Goal: Answer question/provide support: Answer question/provide support

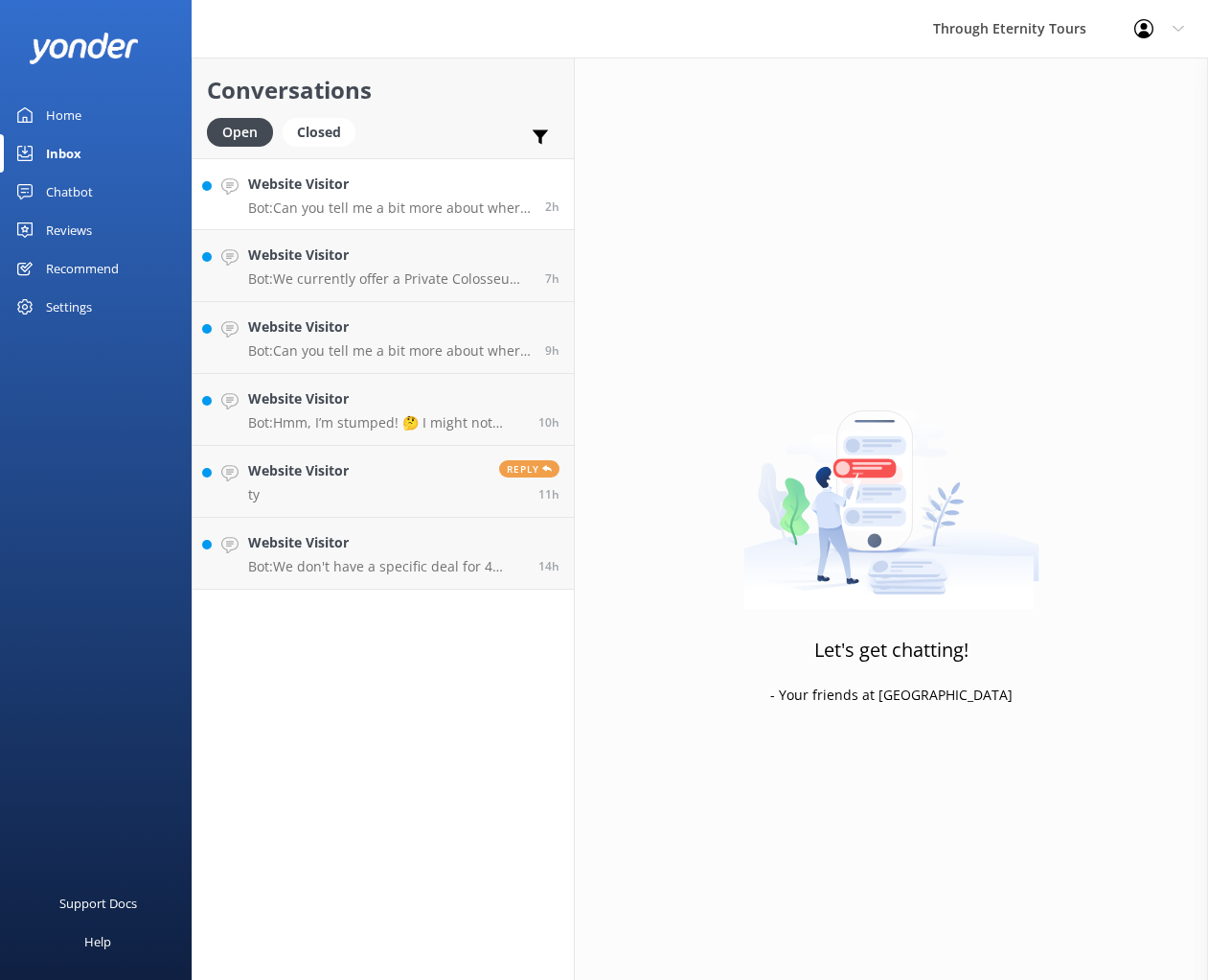
click at [353, 204] on p "Bot: Can you tell me a bit more about where you are going? We have an amazing a…" at bounding box center [389, 209] width 282 height 18
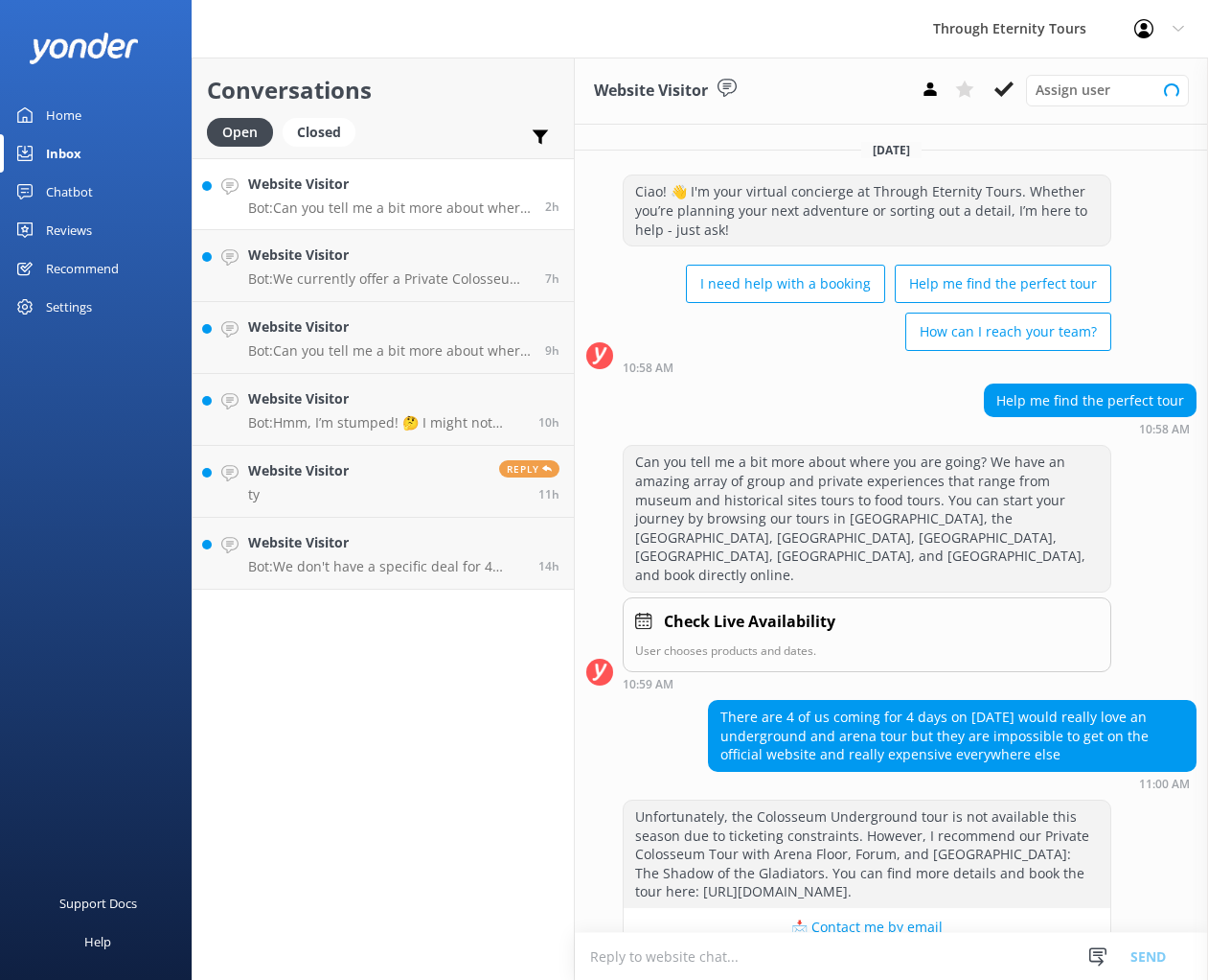
scroll to position [23, 0]
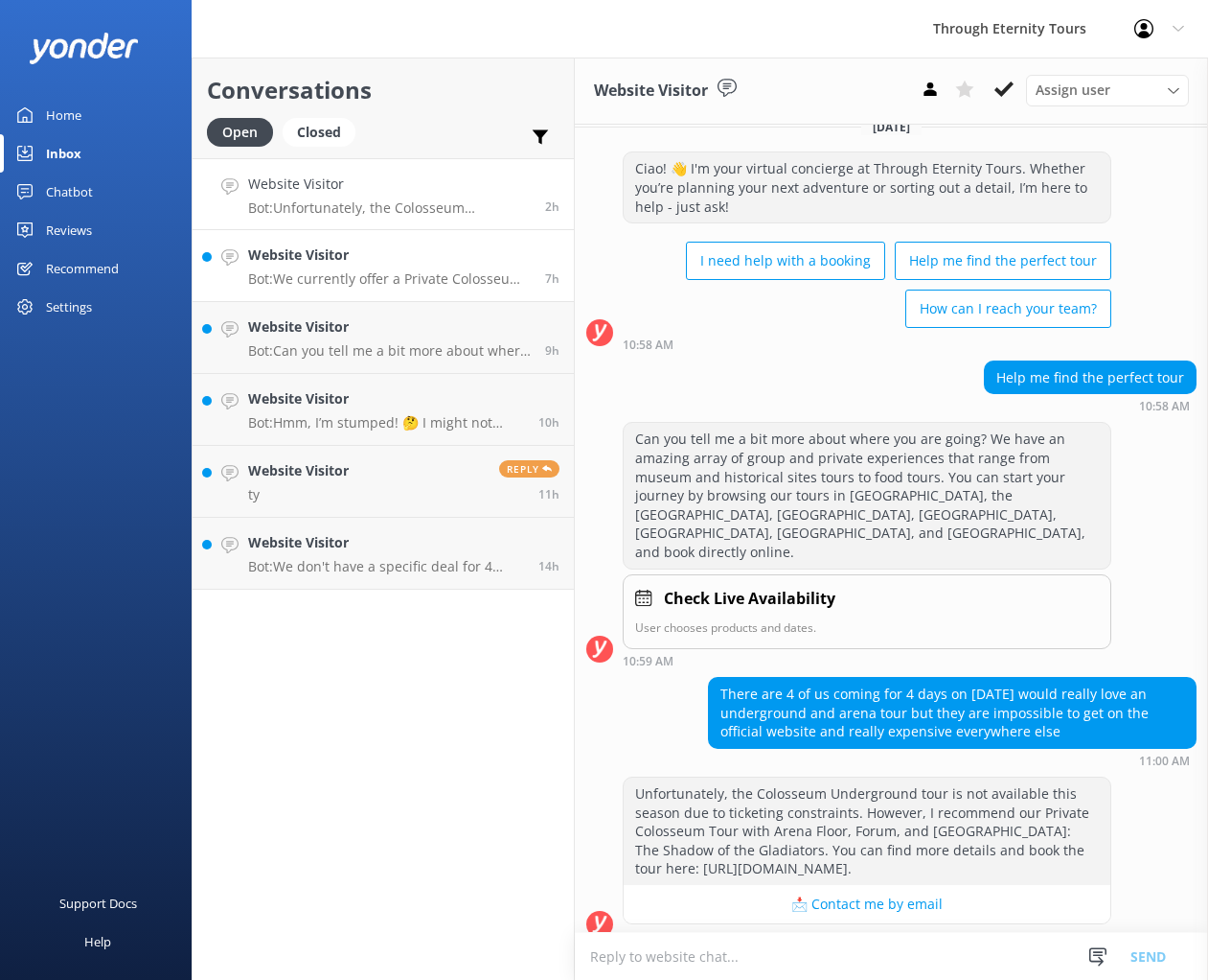
click at [352, 277] on p "Bot: We currently offer a Private Colosseum Underground Tour with Arena Floor &…" at bounding box center [389, 279] width 282 height 18
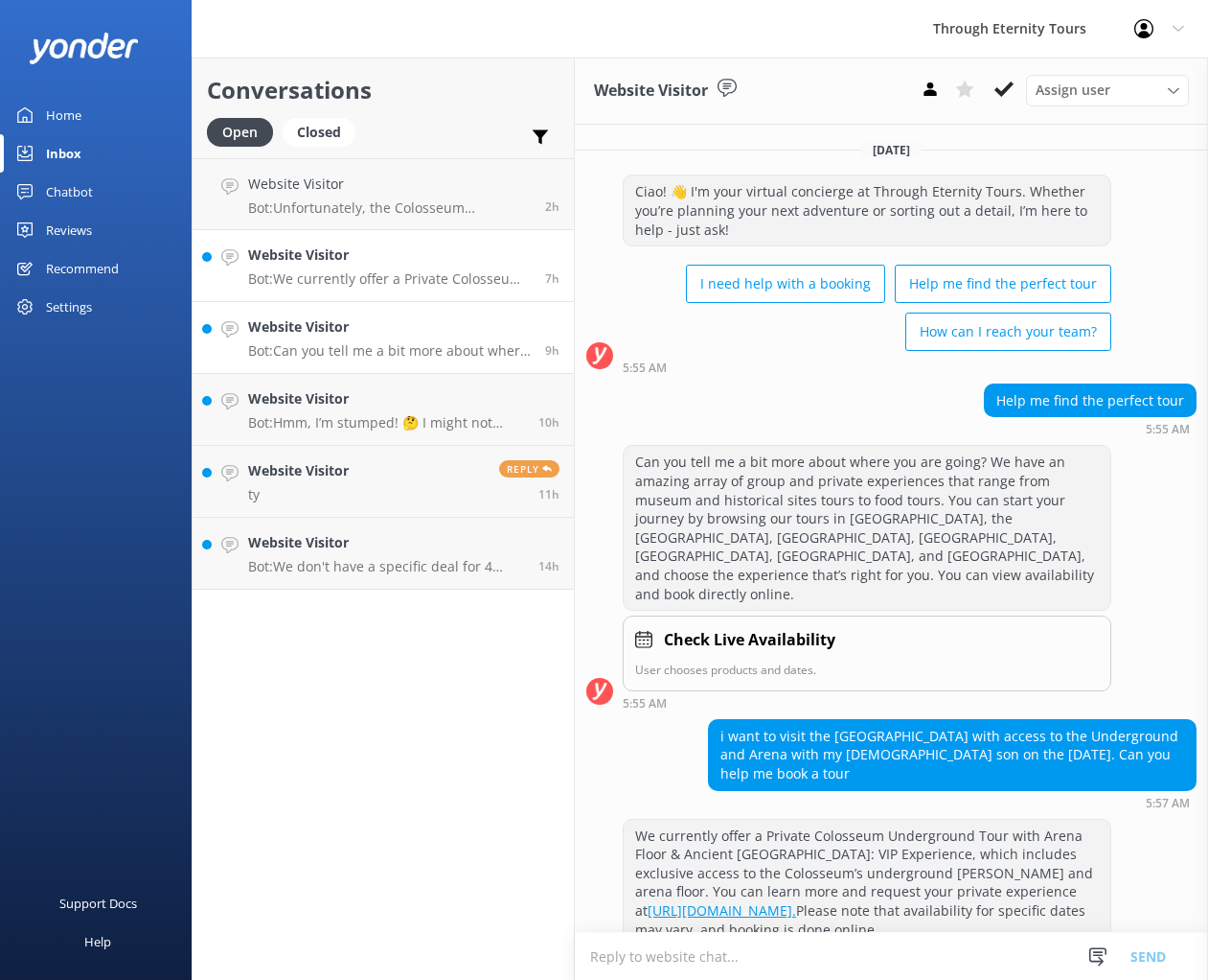
scroll to position [22, 0]
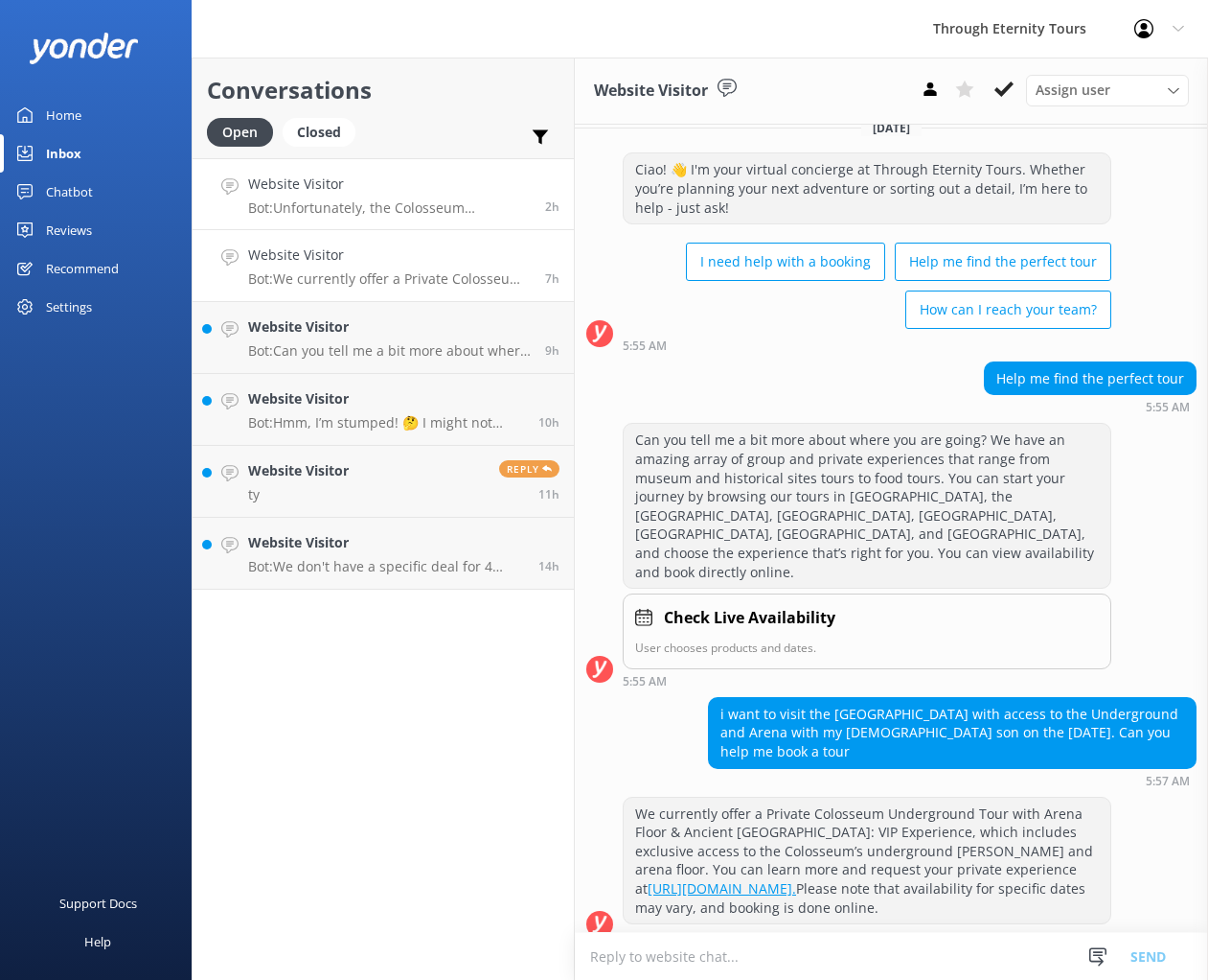
click at [373, 223] on link "Website Visitor Bot: Unfortunately, the Colosseum Underground tour is not avail…" at bounding box center [384, 194] width 382 height 72
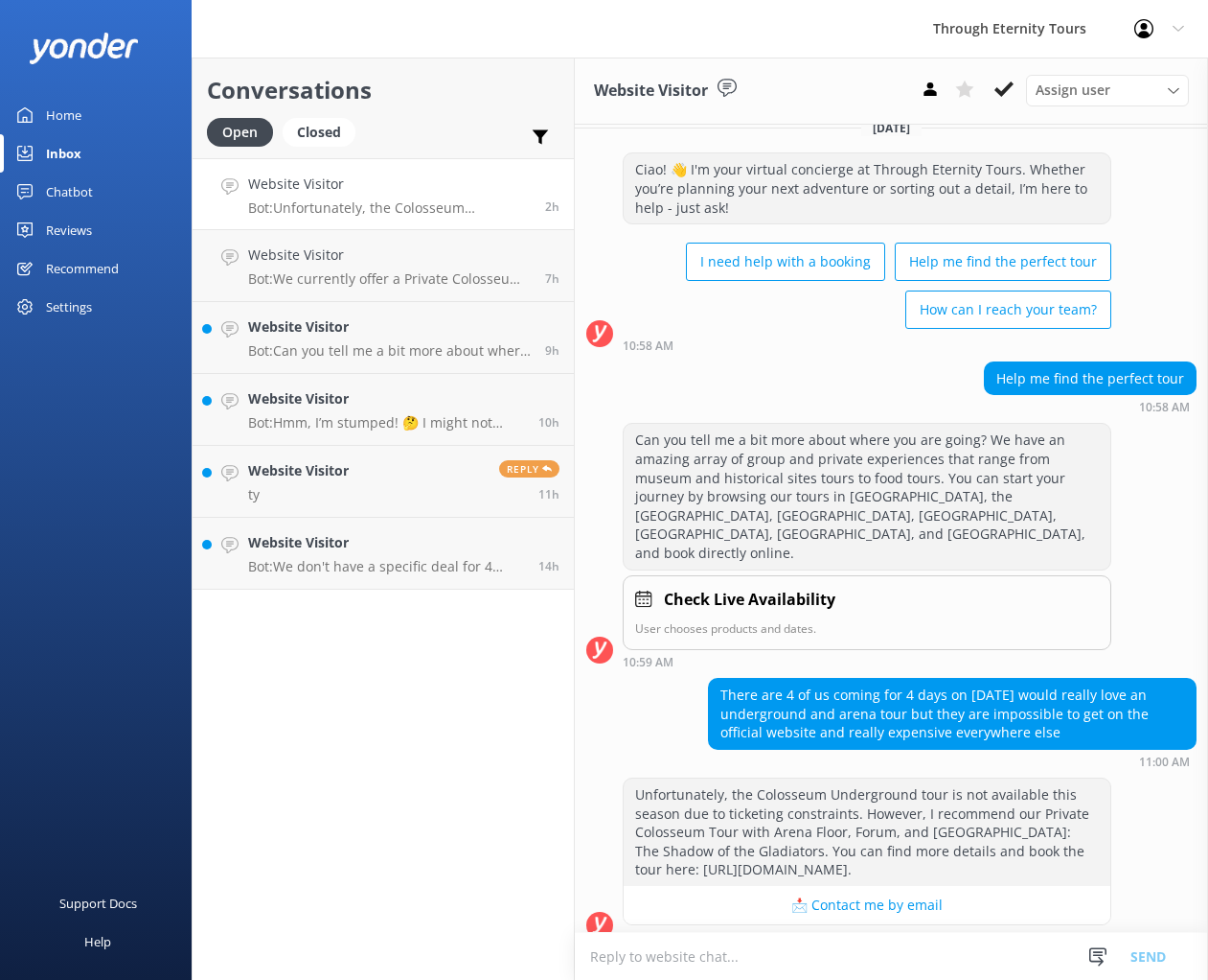
scroll to position [23, 0]
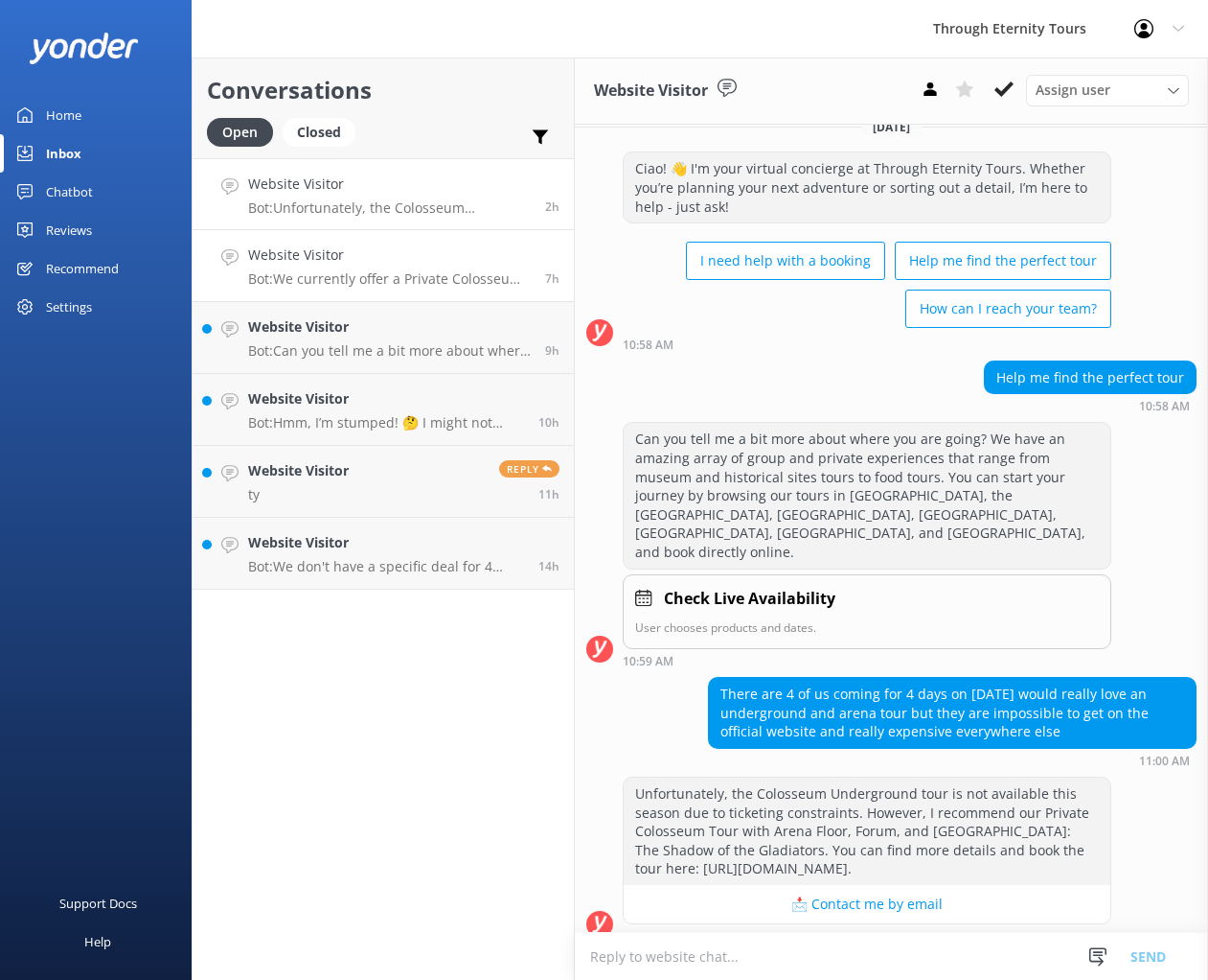
click at [381, 261] on h4 "Website Visitor" at bounding box center [389, 254] width 282 height 21
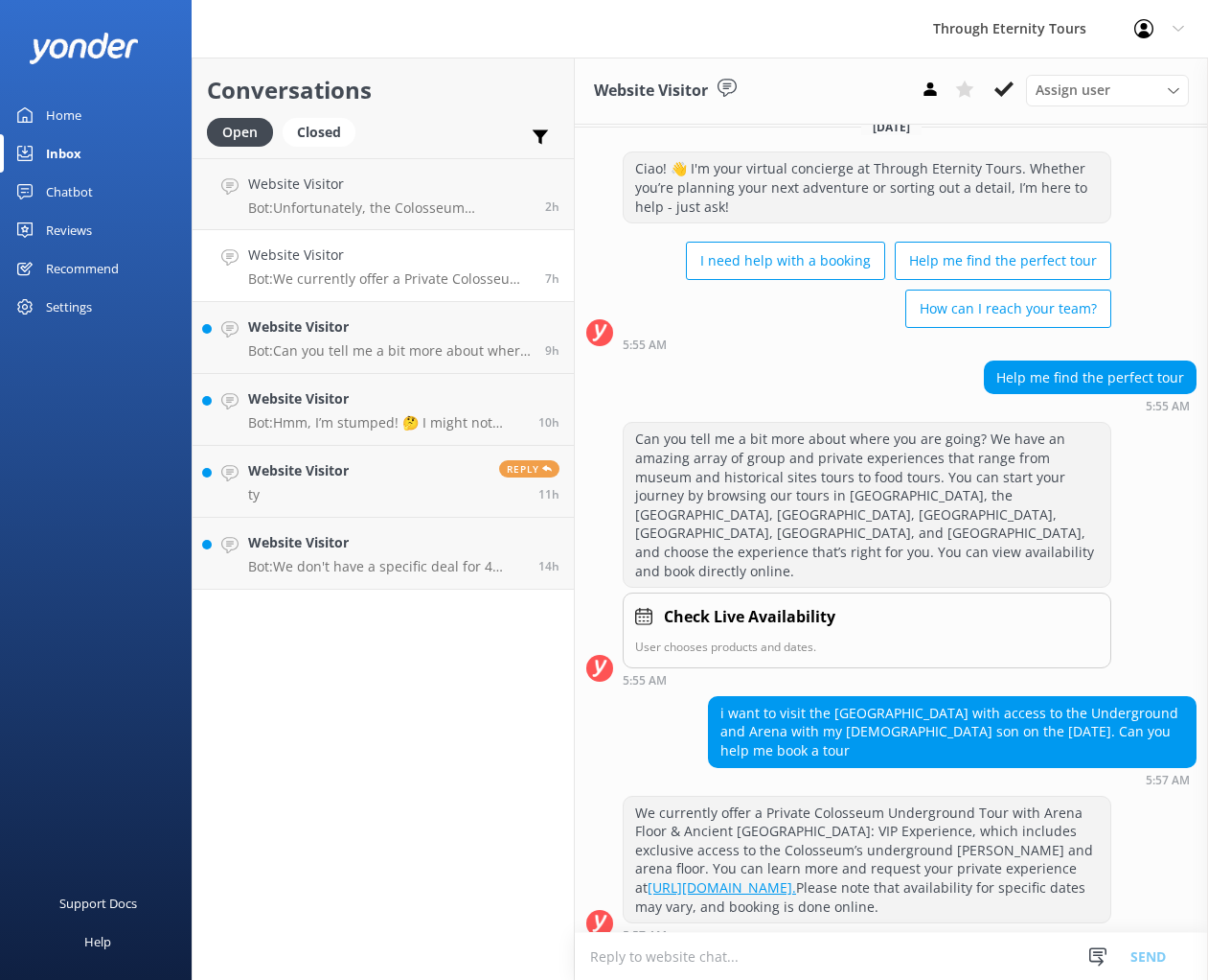
scroll to position [22, 0]
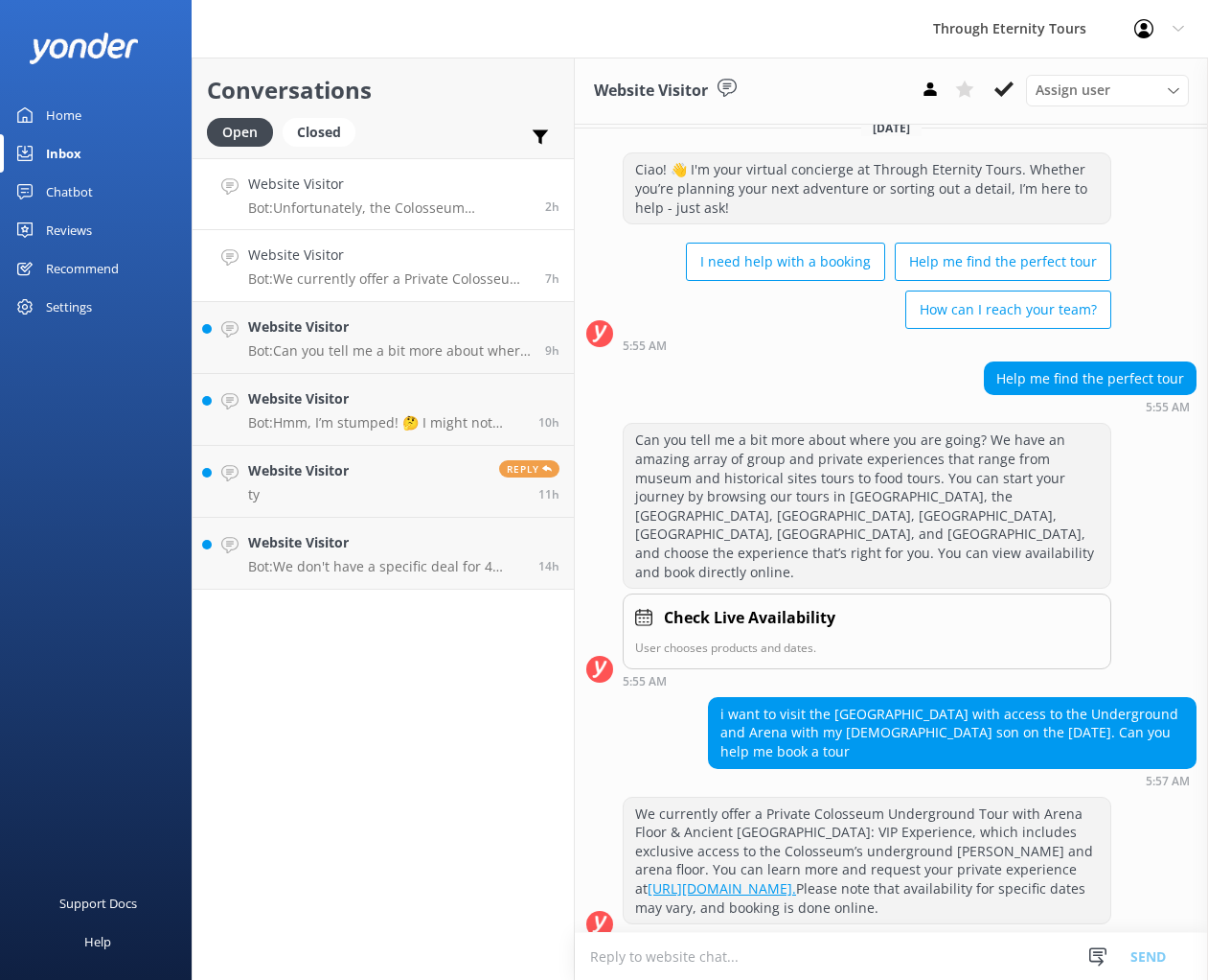
click at [380, 207] on p "Bot: Unfortunately, the Colosseum Underground tour is not available this season…" at bounding box center [389, 209] width 282 height 18
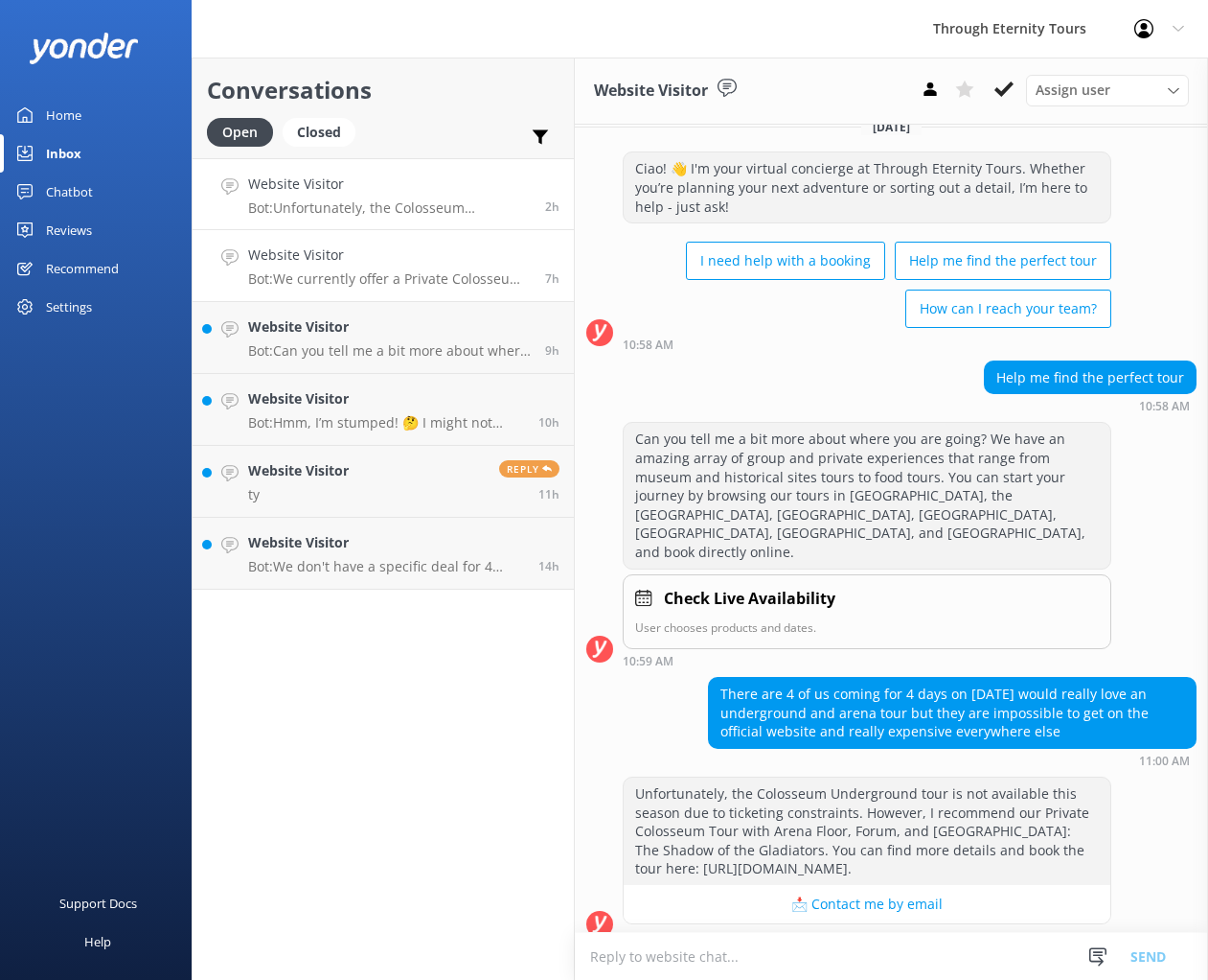
click at [347, 265] on h4 "Website Visitor" at bounding box center [389, 254] width 282 height 21
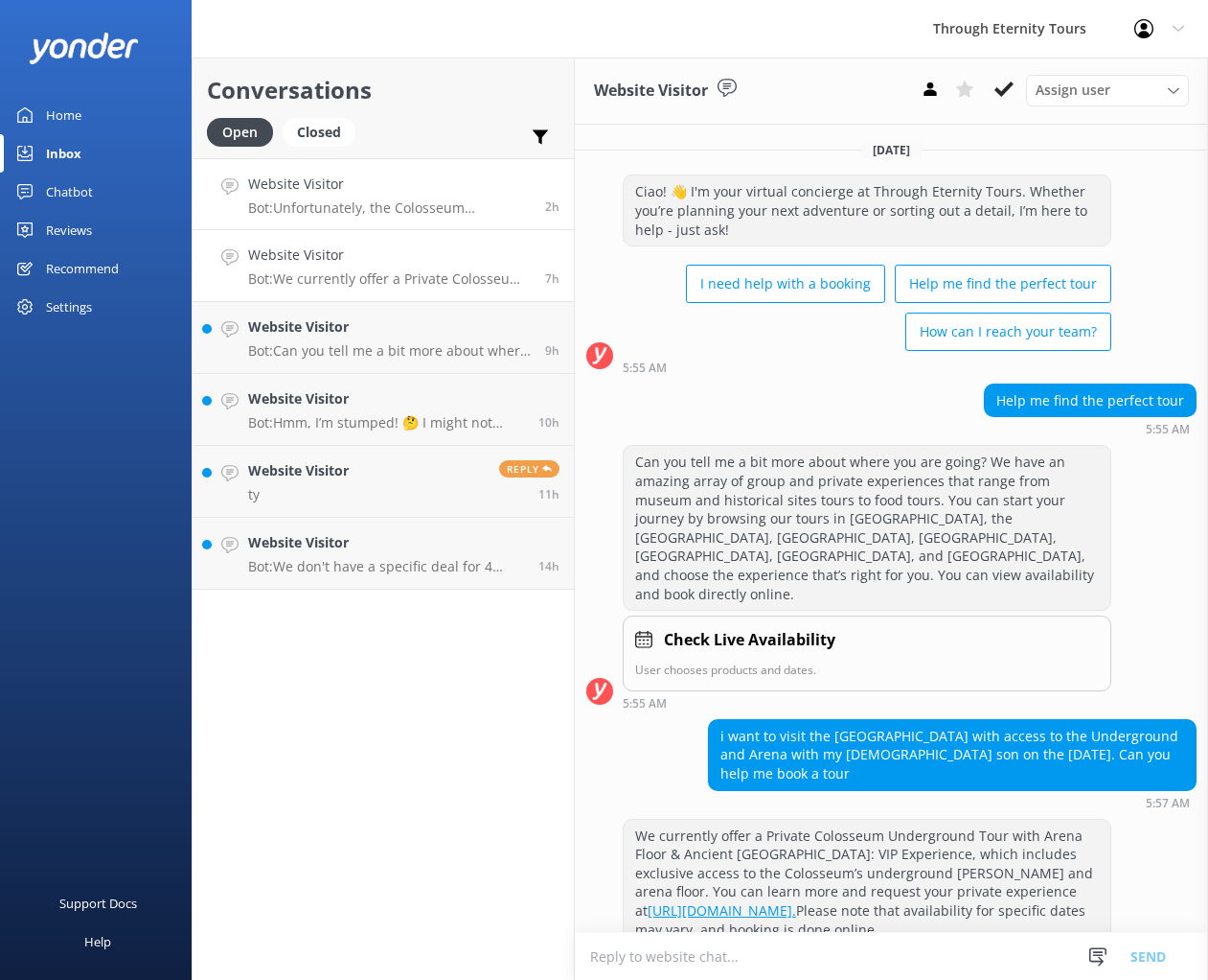
click at [353, 212] on p "Bot: Unfortunately, the Colosseum Underground tour is not available this season…" at bounding box center [389, 209] width 282 height 18
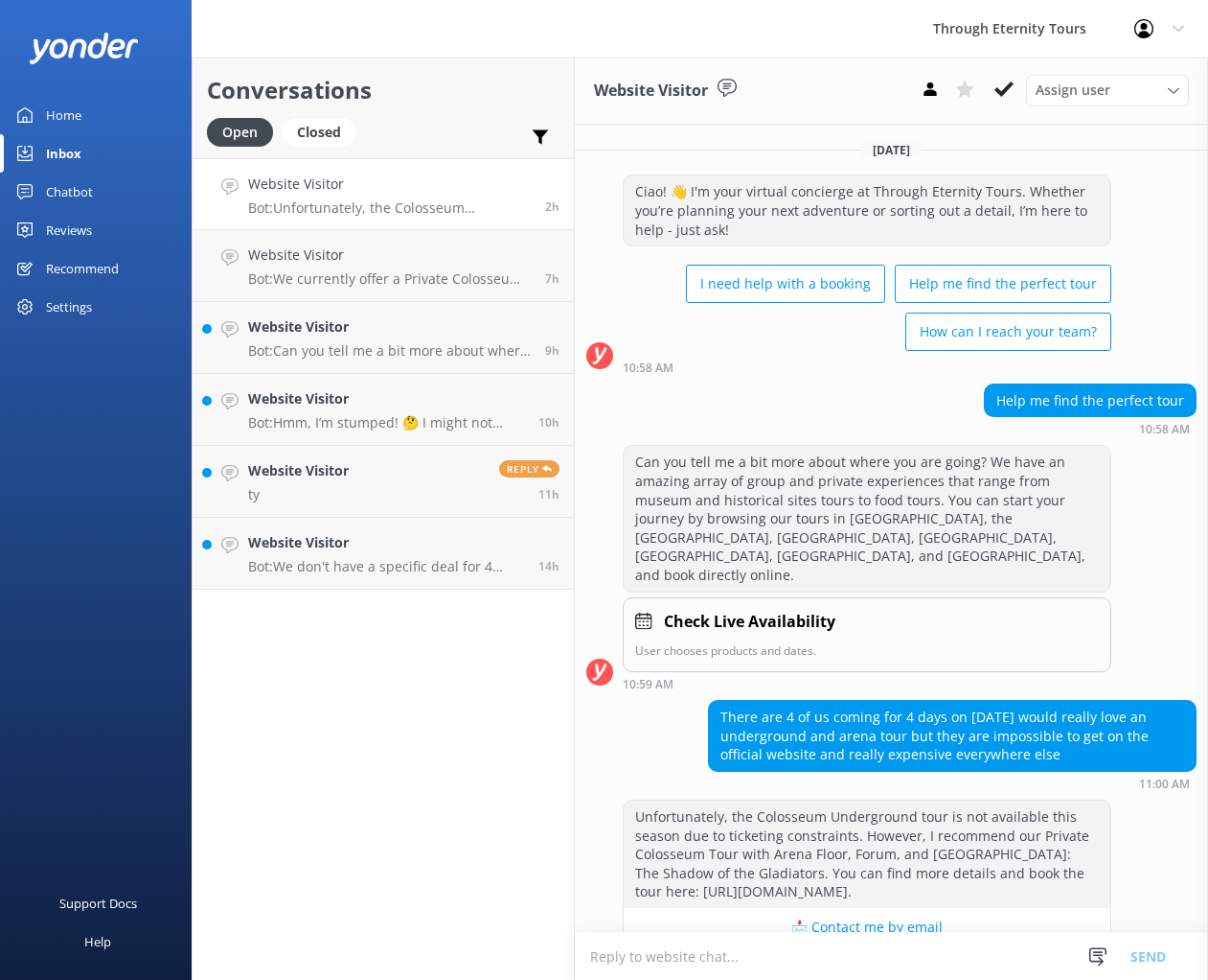
scroll to position [23, 0]
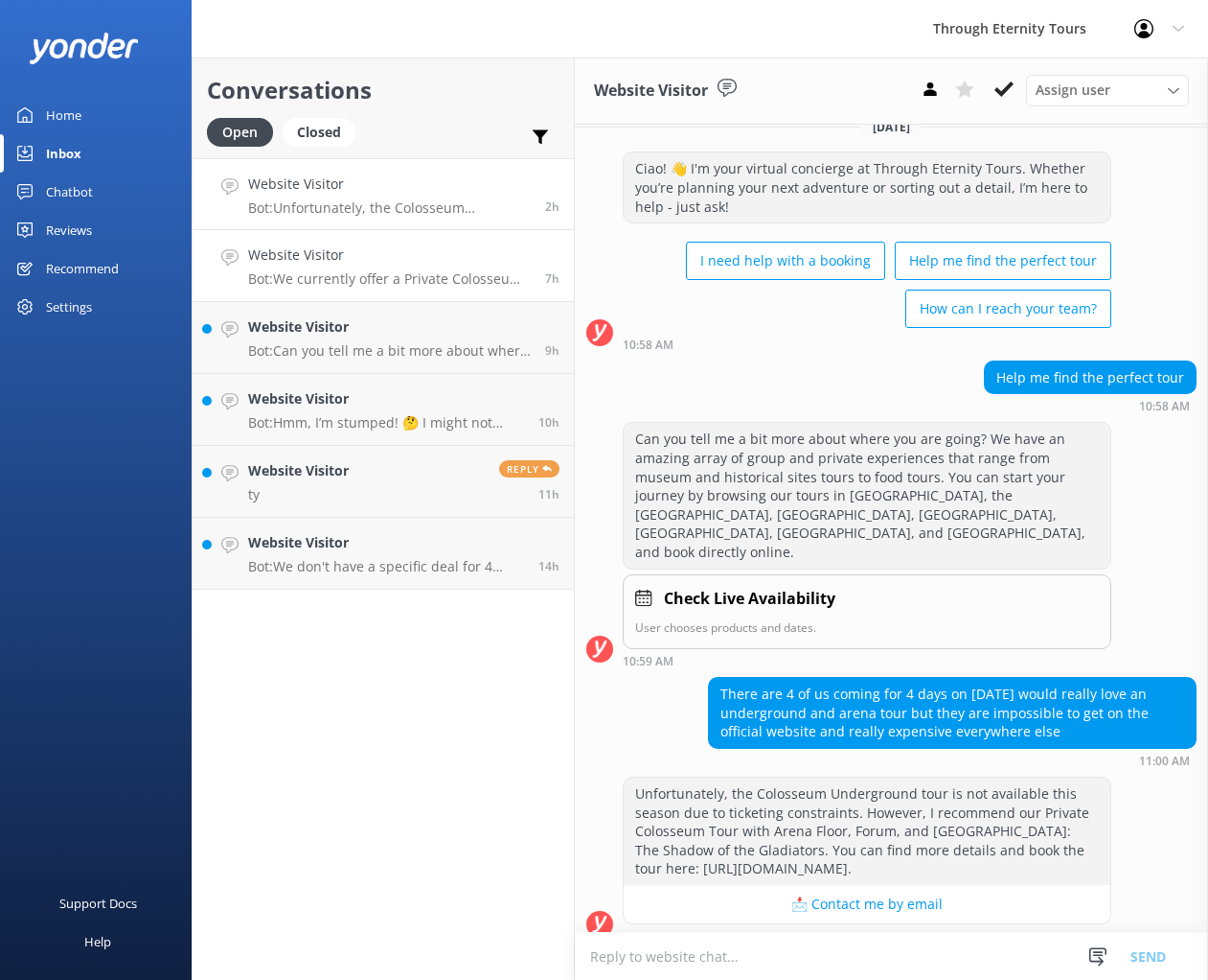
click at [367, 292] on link "Website Visitor Bot: We currently offer a Private Colosseum Underground Tour wi…" at bounding box center [384, 266] width 382 height 72
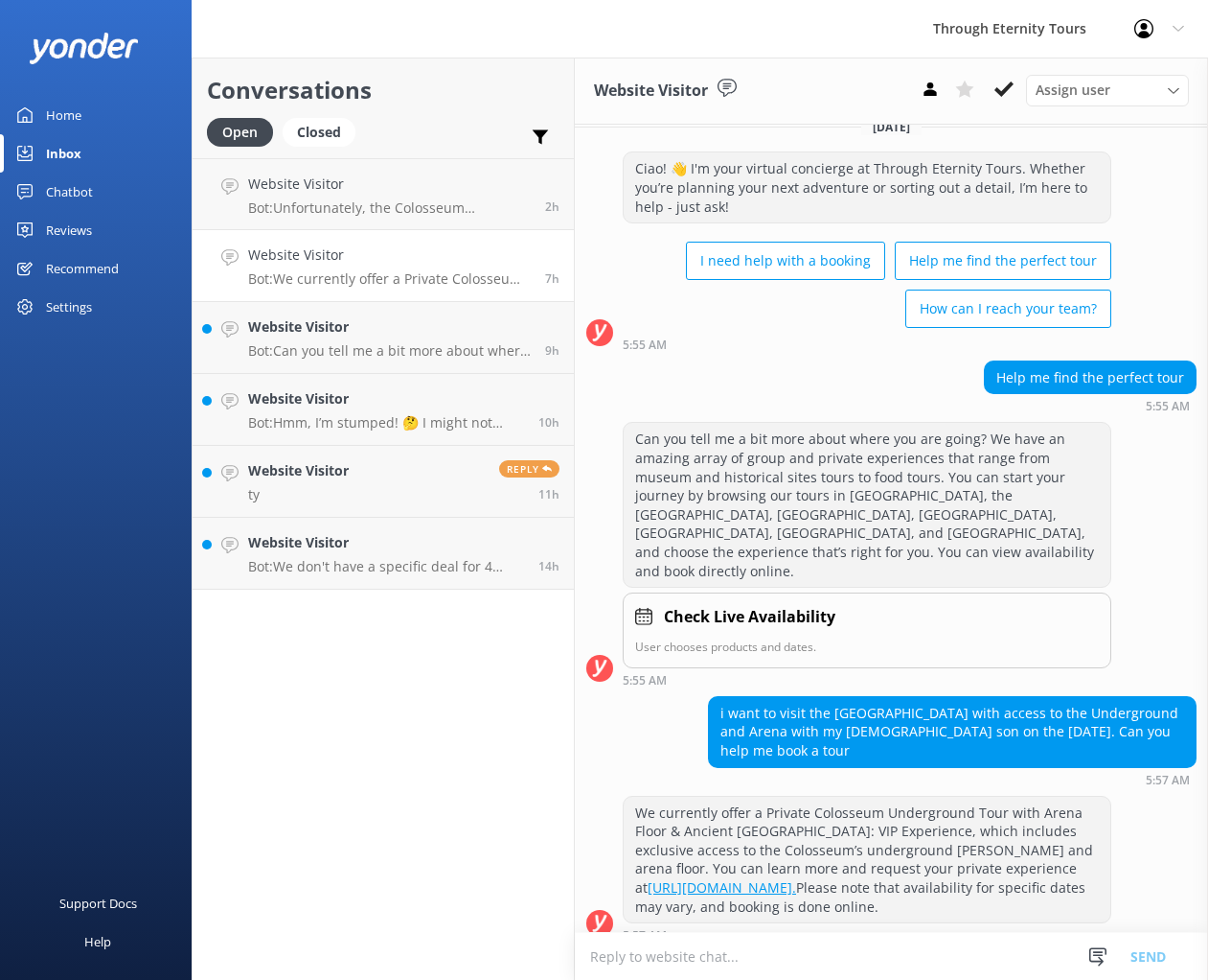
scroll to position [22, 0]
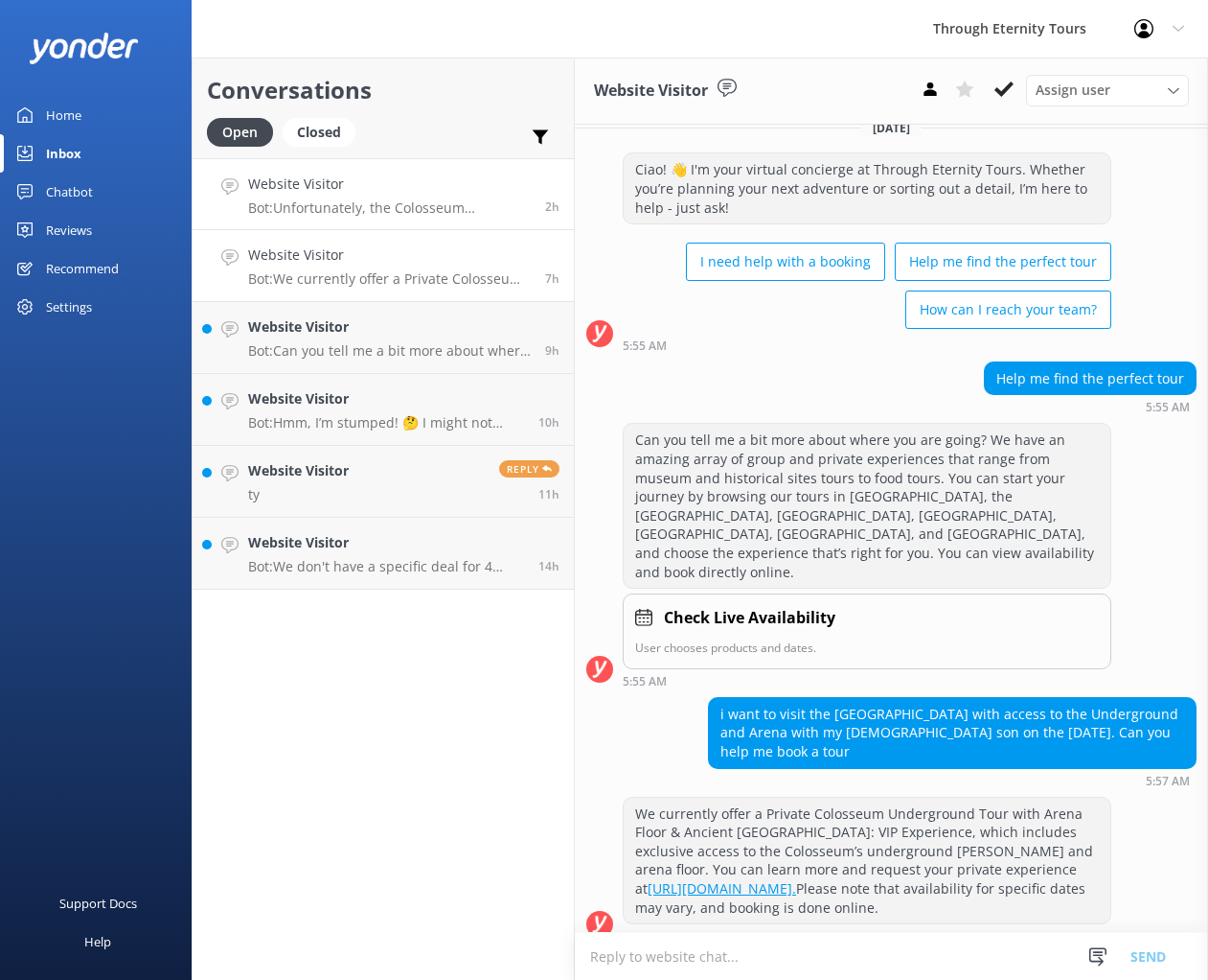
click at [369, 215] on p "Bot: Unfortunately, the Colosseum Underground tour is not available this season…" at bounding box center [389, 209] width 282 height 18
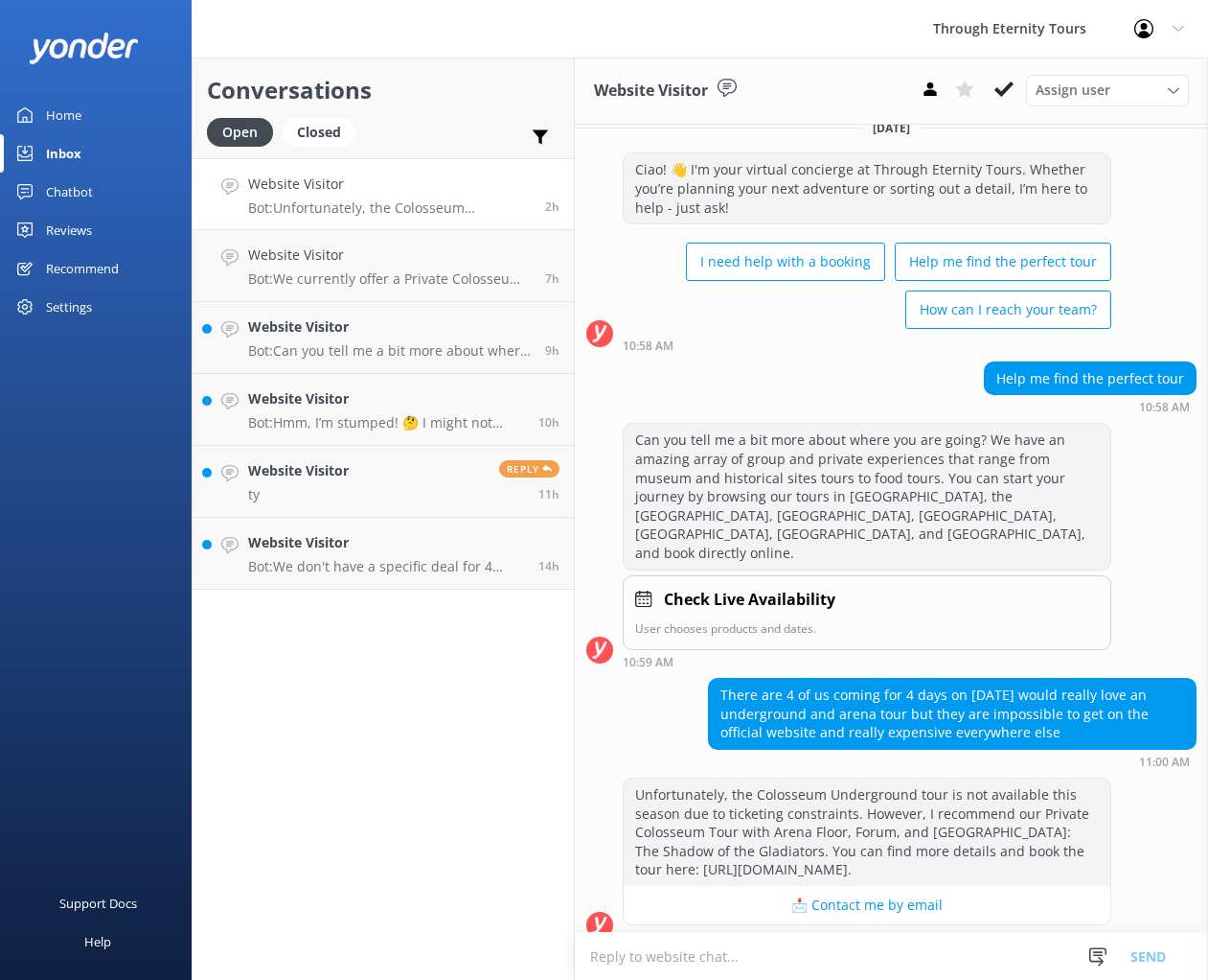
scroll to position [23, 0]
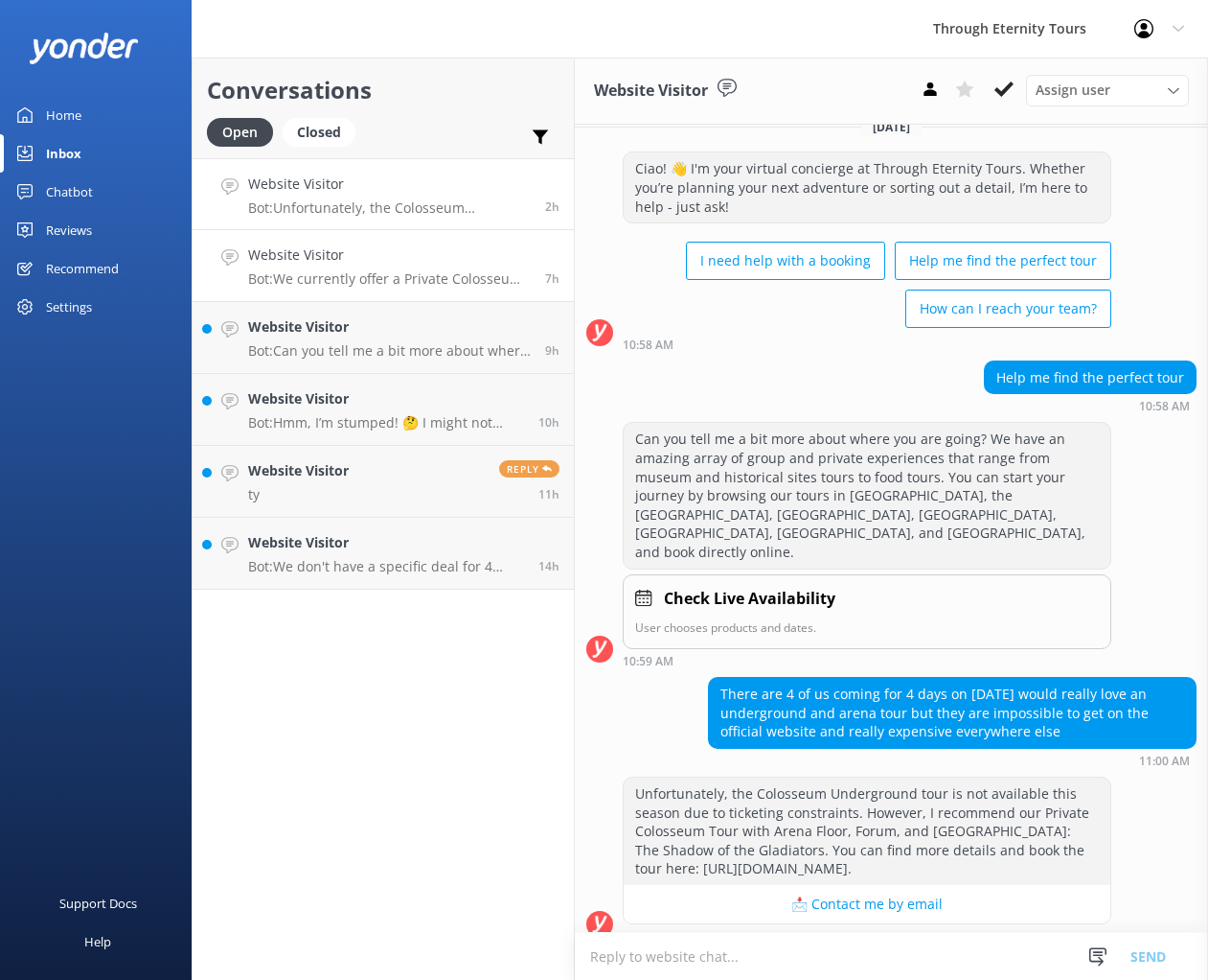
click at [366, 289] on link "Website Visitor Bot: We currently offer a Private Colosseum Underground Tour wi…" at bounding box center [384, 266] width 382 height 72
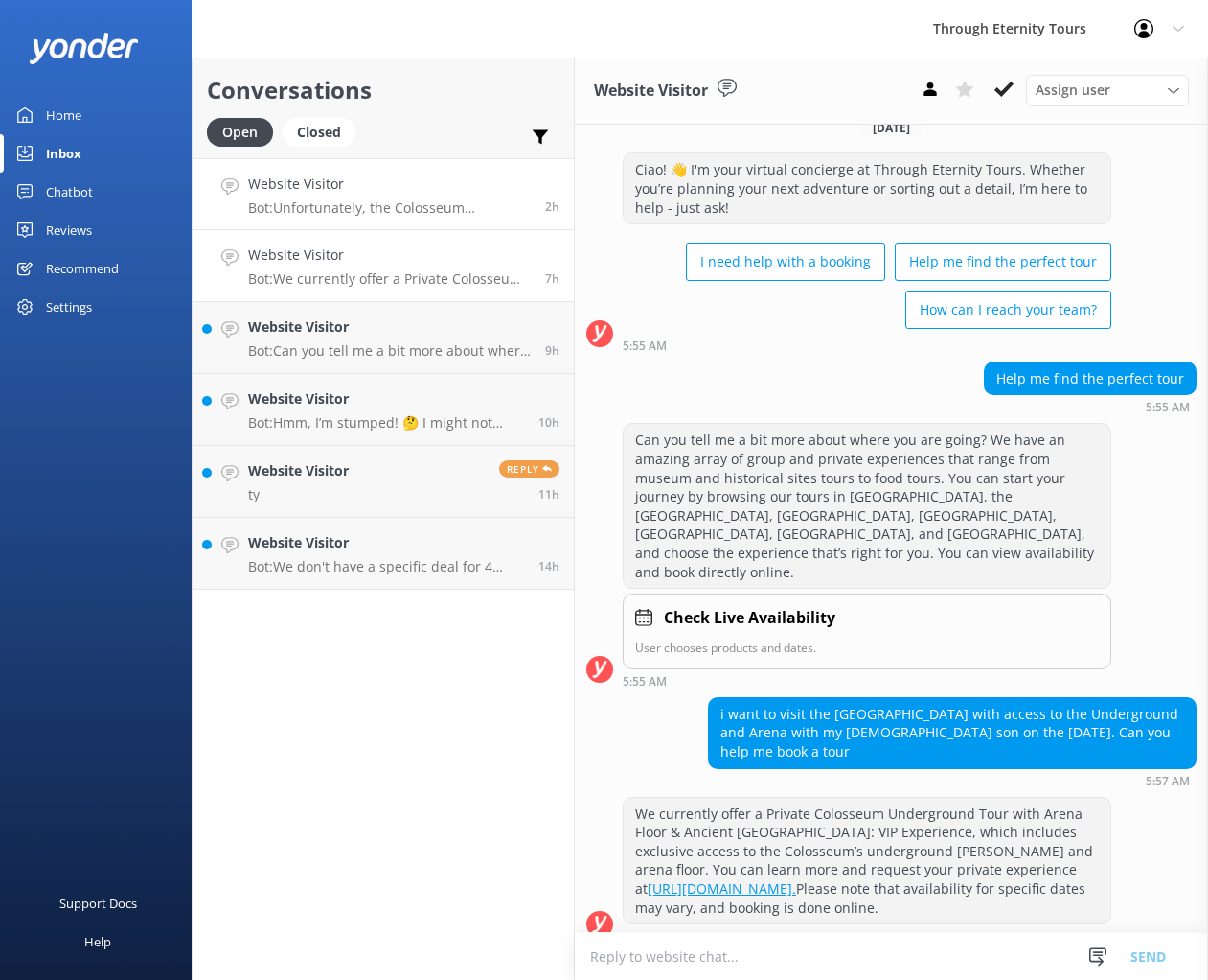
click at [388, 217] on link "Website Visitor Bot: Unfortunately, the Colosseum Underground tour is not avail…" at bounding box center [384, 194] width 382 height 72
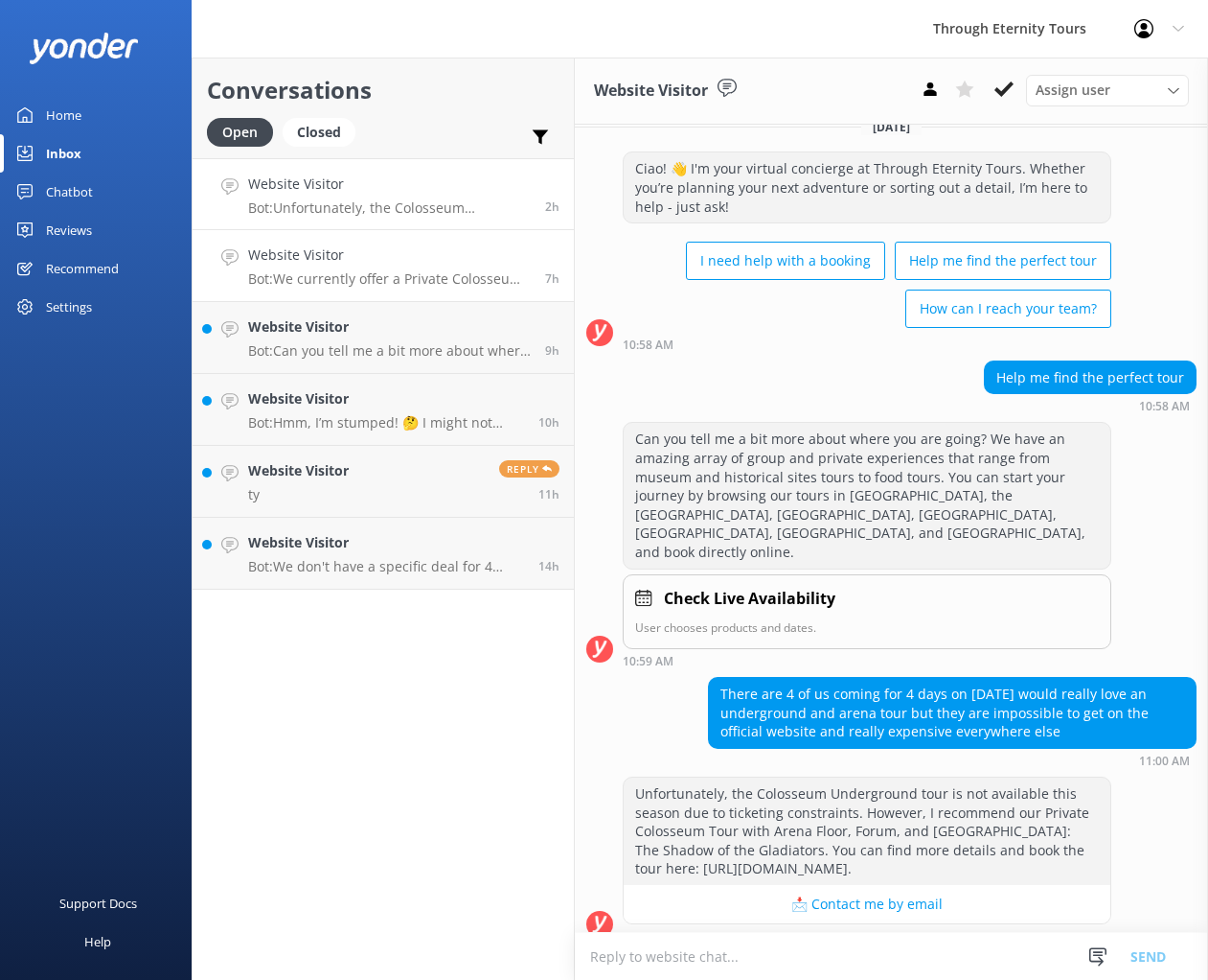
click at [387, 264] on h4 "Website Visitor" at bounding box center [389, 254] width 282 height 21
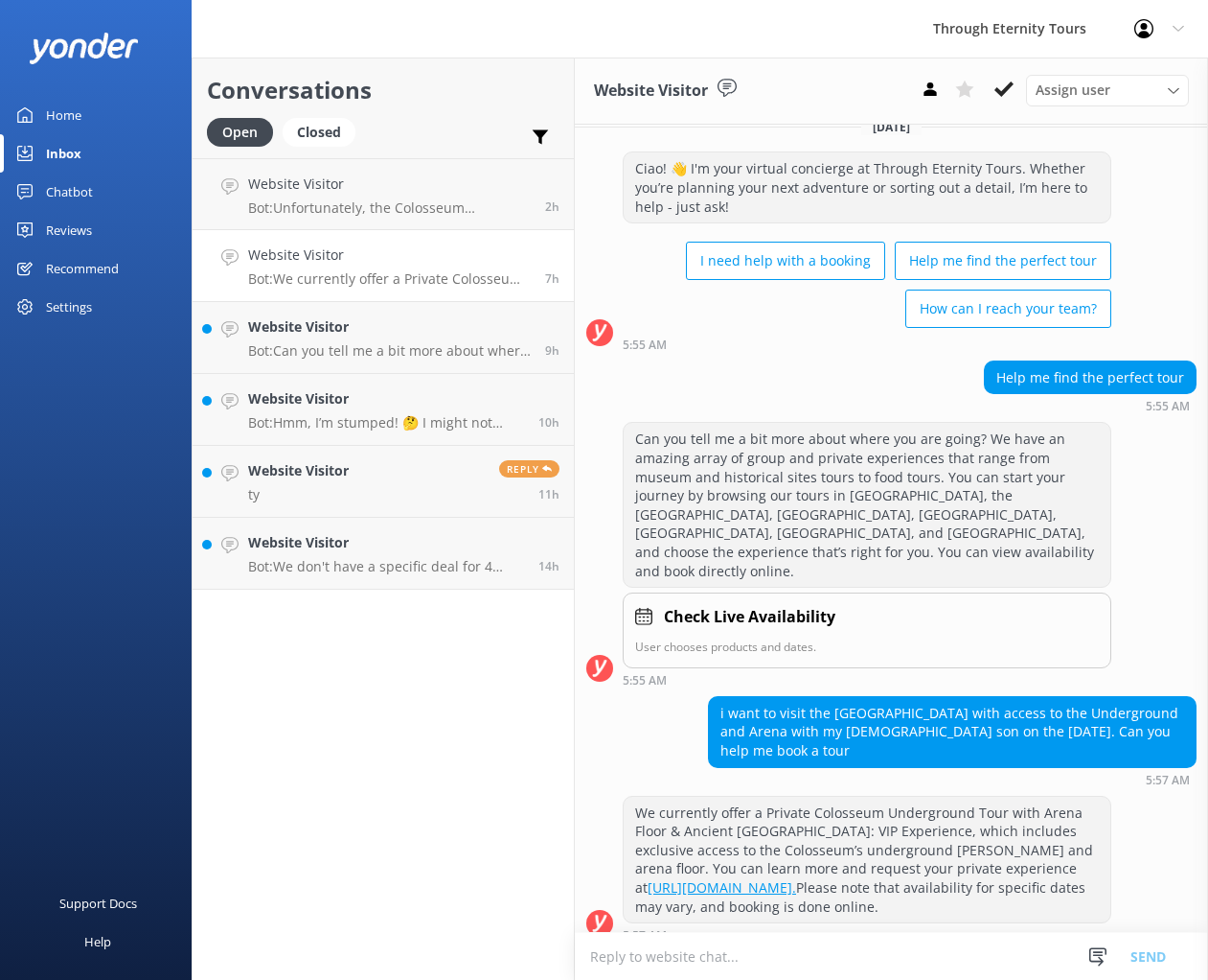
scroll to position [22, 0]
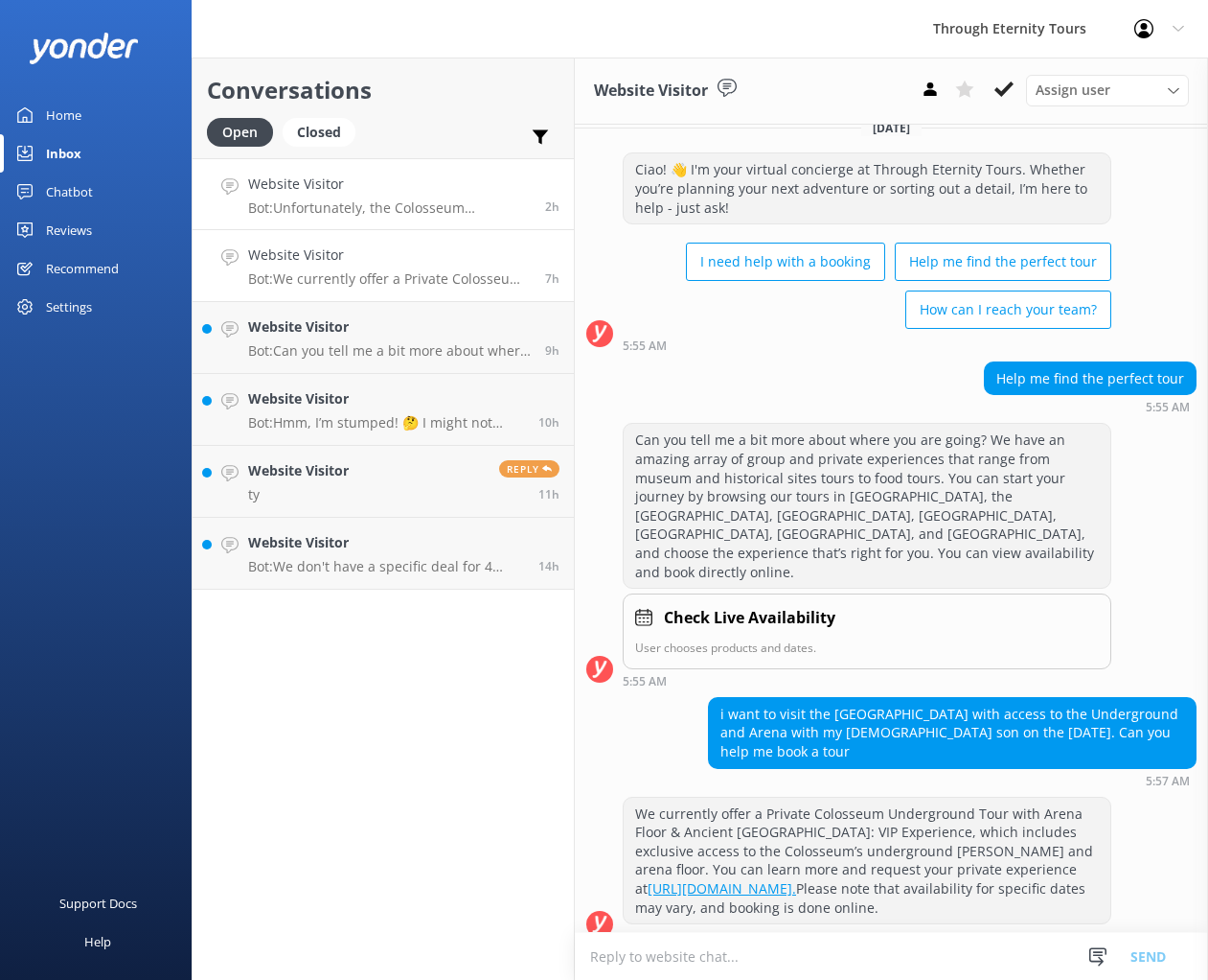
click at [378, 208] on p "Bot: Unfortunately, the Colosseum Underground tour is not available this season…" at bounding box center [389, 209] width 282 height 18
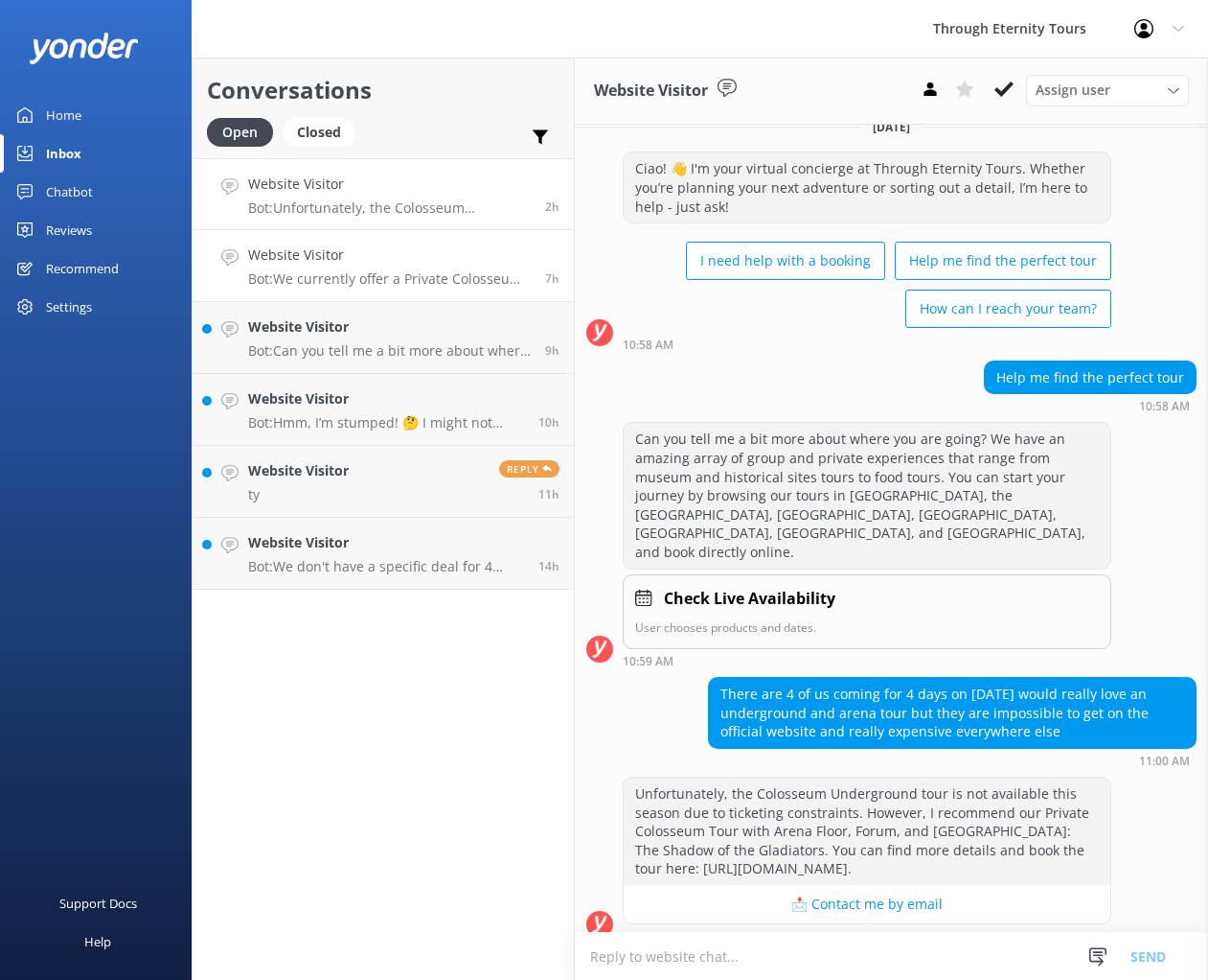
click at [352, 285] on p "Bot: We currently offer a Private Colosseum Underground Tour with Arena Floor &…" at bounding box center [389, 279] width 282 height 18
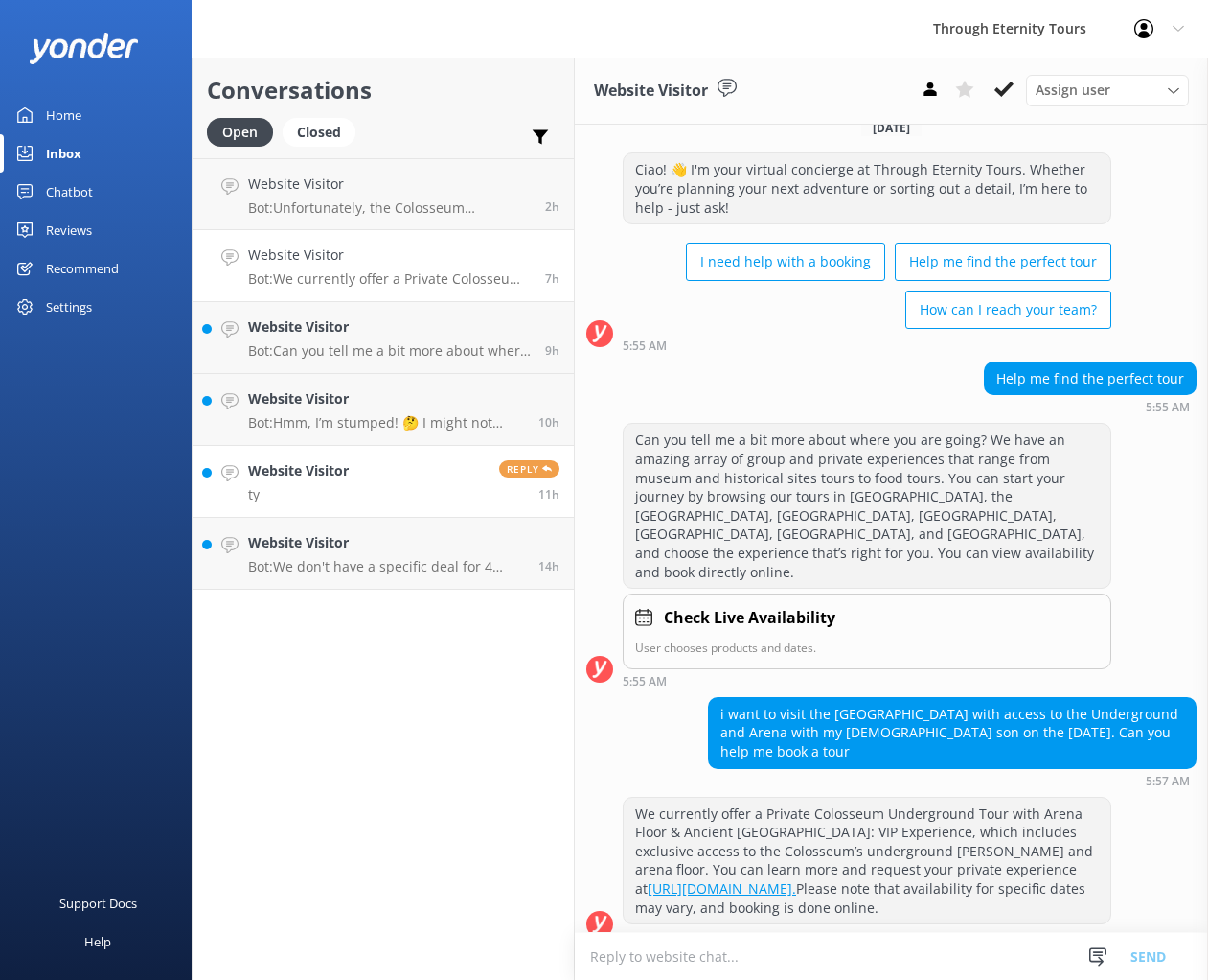
click at [323, 450] on link "Website Visitor ty Reply 11h" at bounding box center [384, 481] width 382 height 72
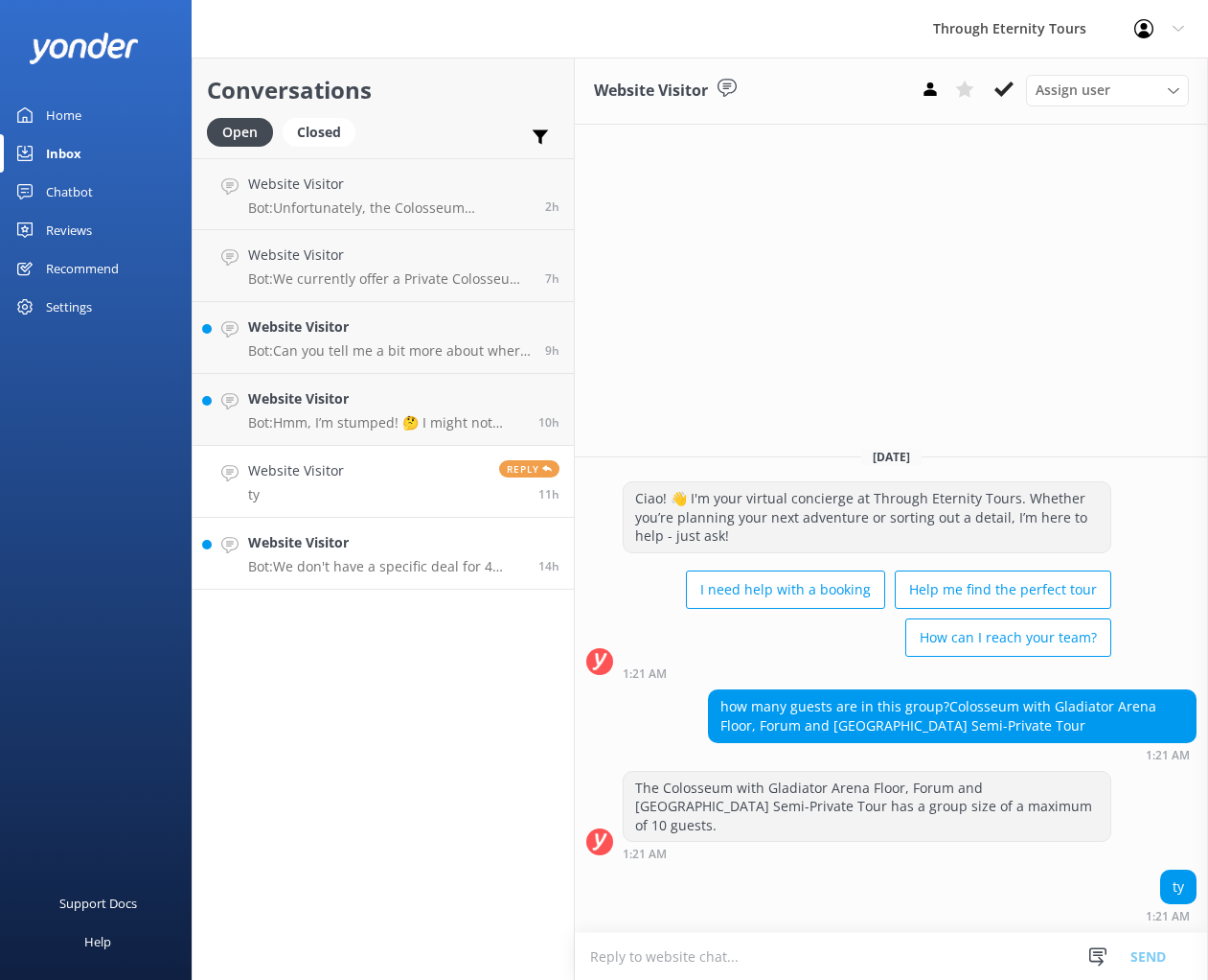
click at [335, 564] on p "Bot: We don't have a specific deal for 4 people, but if you book four or more p…" at bounding box center [386, 567] width 276 height 18
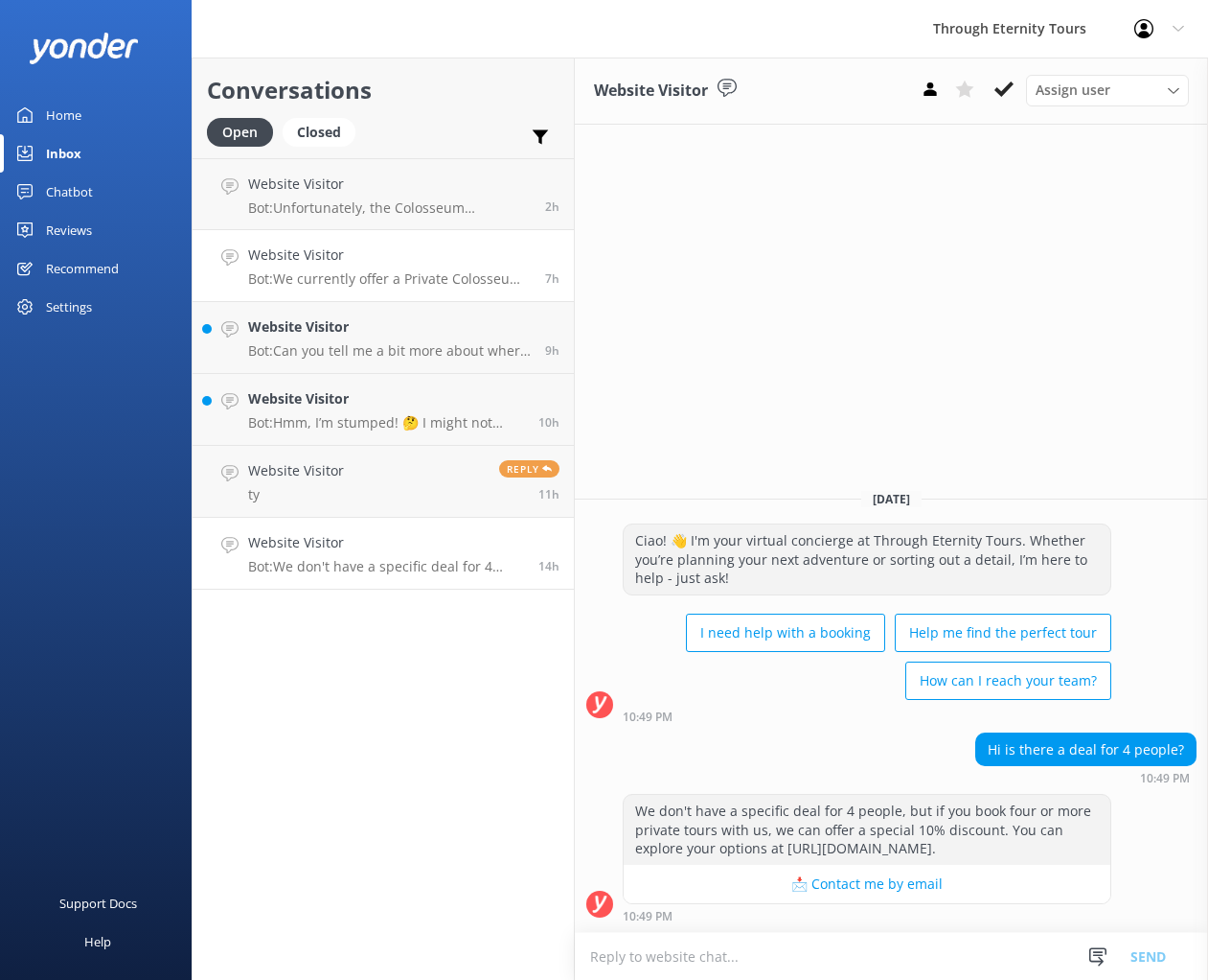
click at [312, 265] on h4 "Website Visitor" at bounding box center [389, 254] width 282 height 21
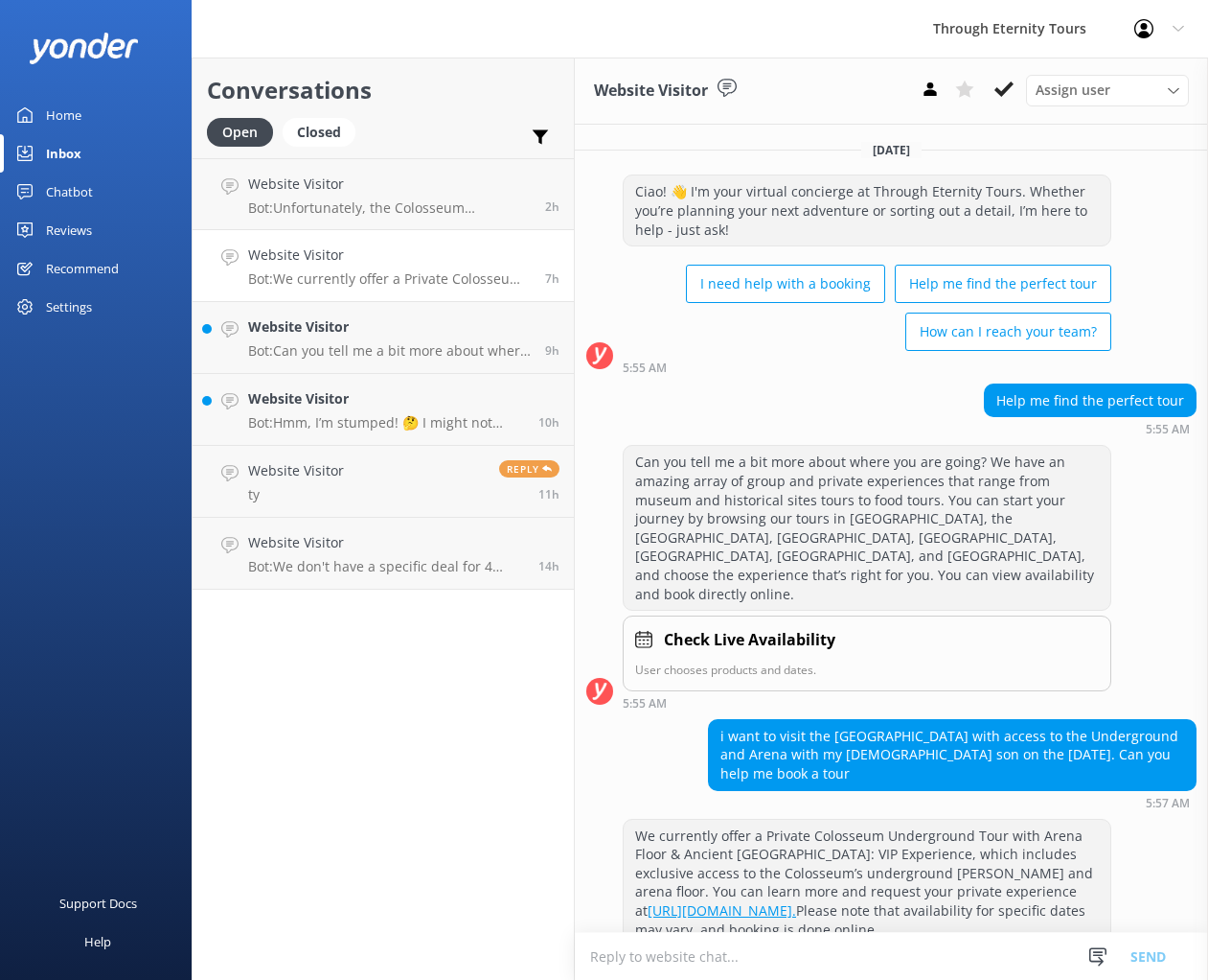
scroll to position [22, 0]
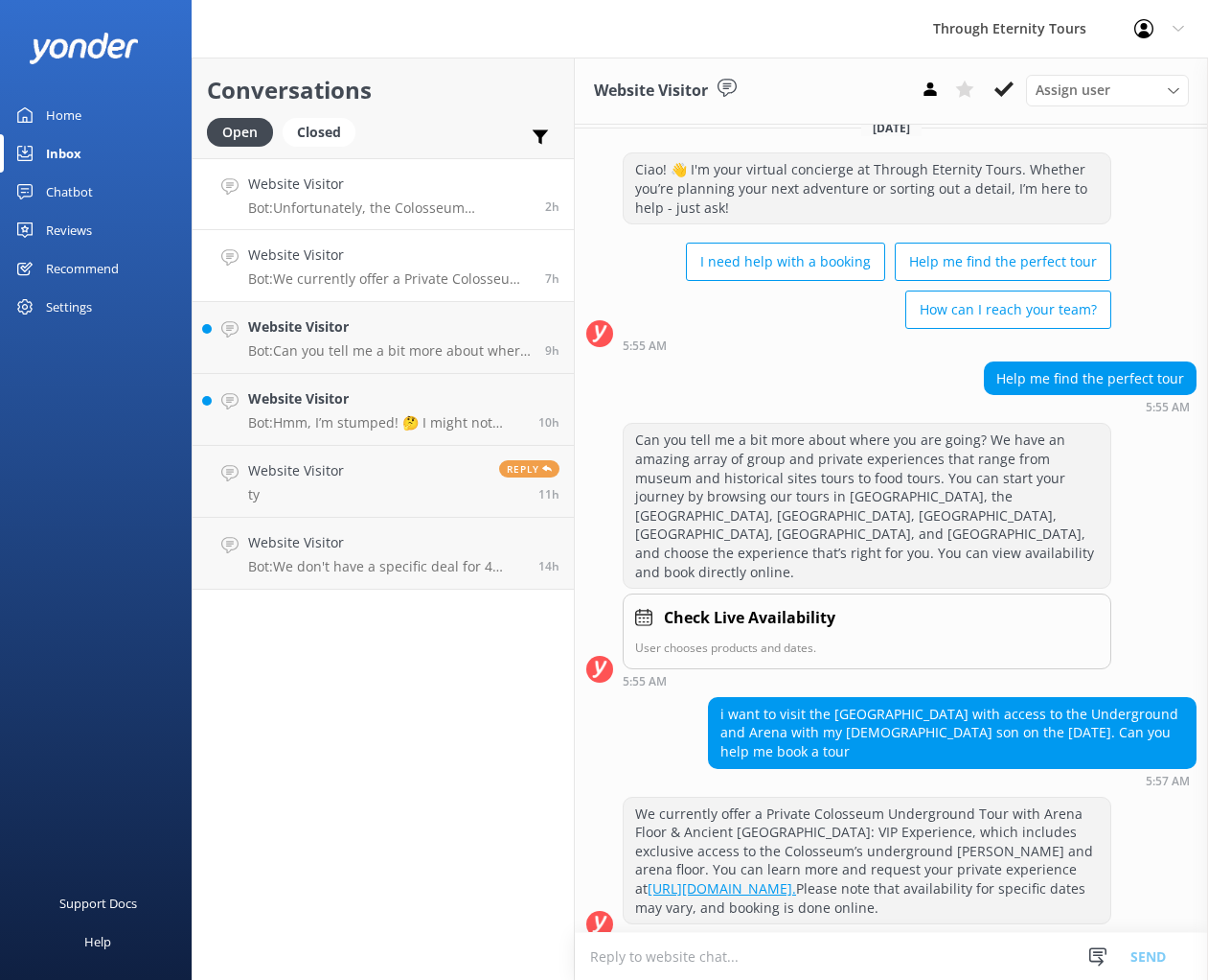
click at [333, 179] on h4 "Website Visitor" at bounding box center [389, 183] width 282 height 21
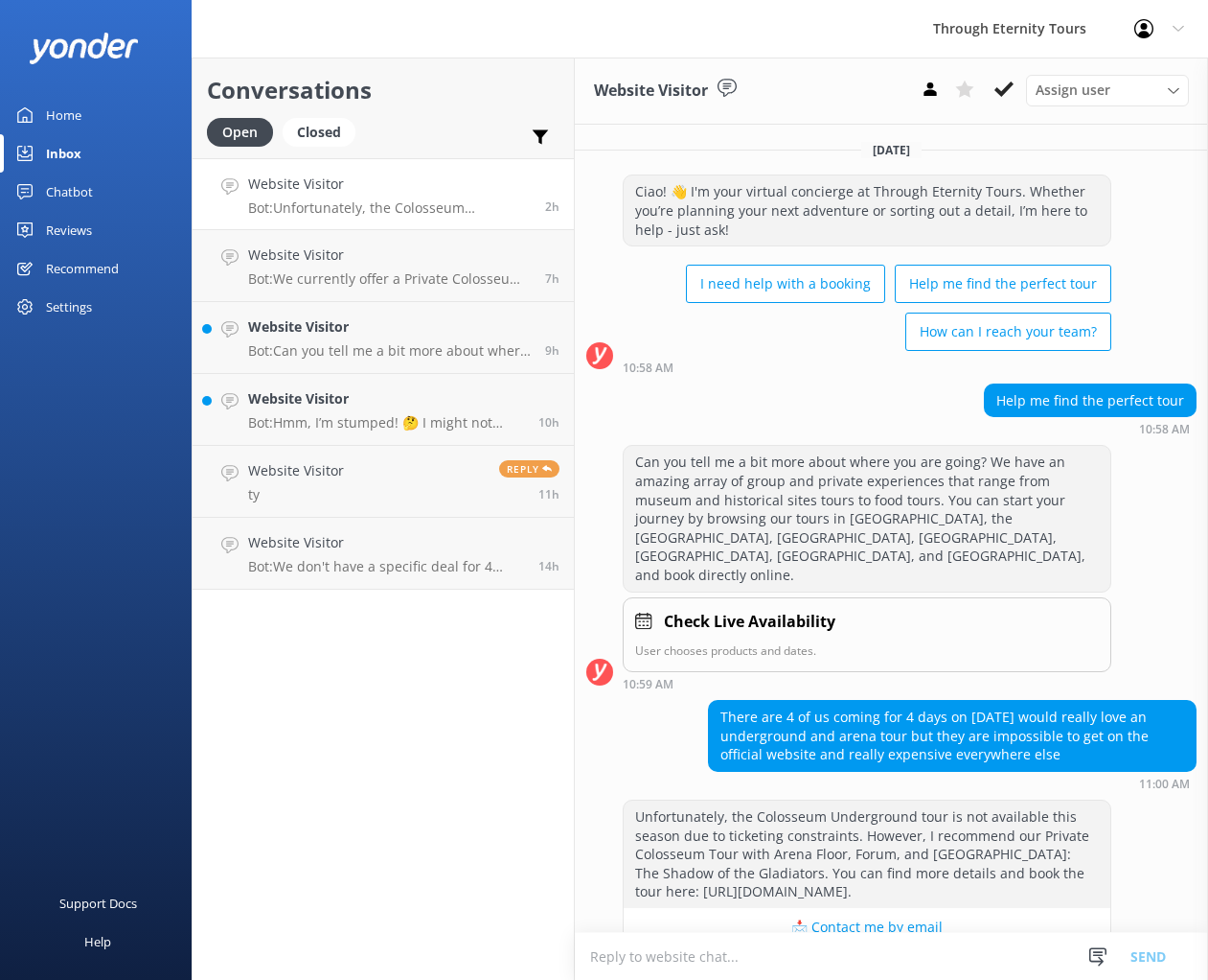
scroll to position [23, 0]
